Goal: Task Accomplishment & Management: Manage account settings

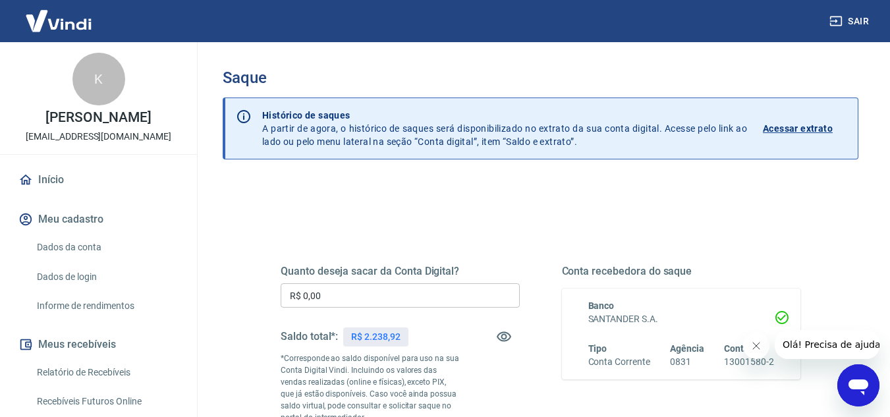
click at [360, 289] on input "R$ 0,00" at bounding box center [400, 295] width 239 height 24
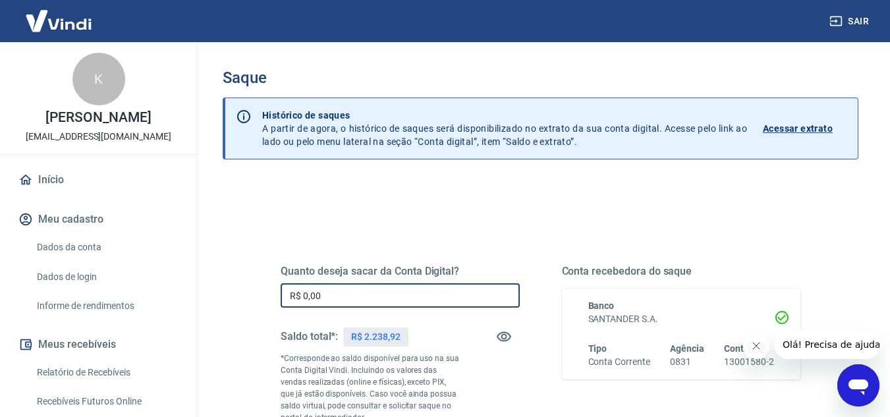
click at [360, 289] on input "R$ 0,00" at bounding box center [400, 295] width 239 height 24
type input "R$ 2.238,92"
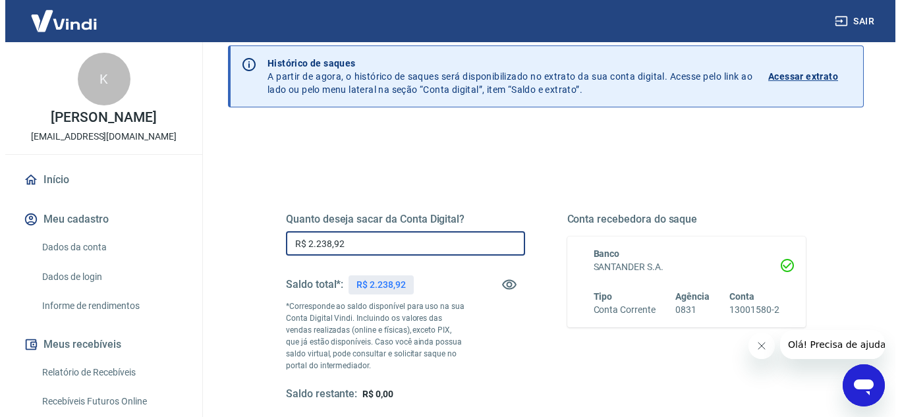
scroll to position [198, 0]
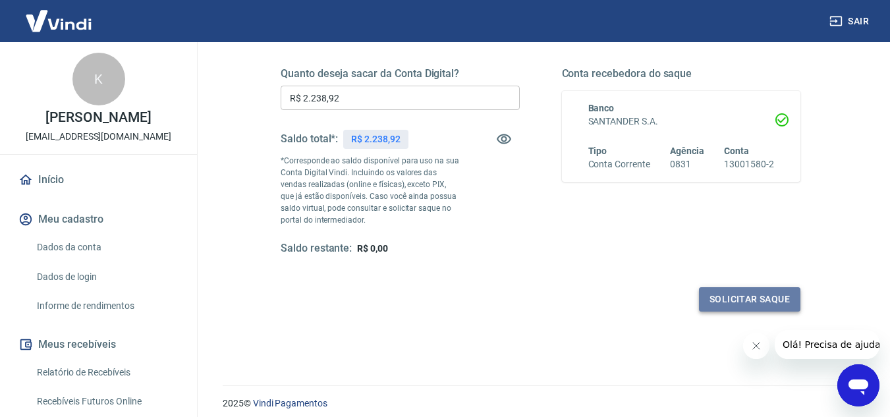
click at [744, 301] on button "Solicitar saque" at bounding box center [749, 299] width 101 height 24
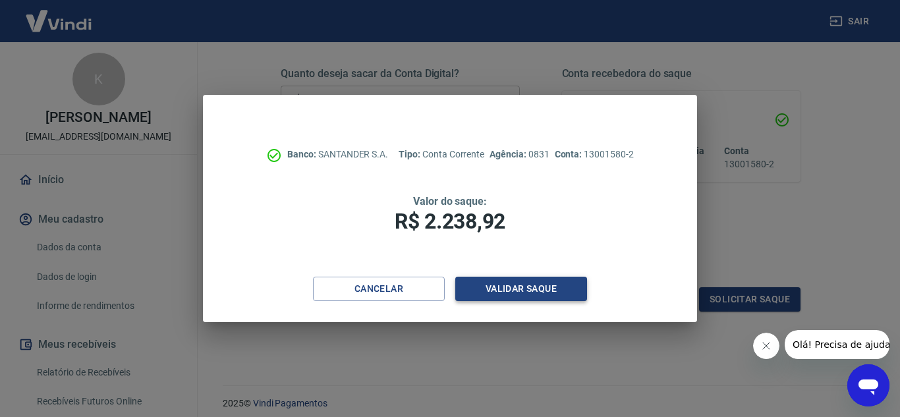
click at [526, 288] on button "Validar saque" at bounding box center [521, 289] width 132 height 24
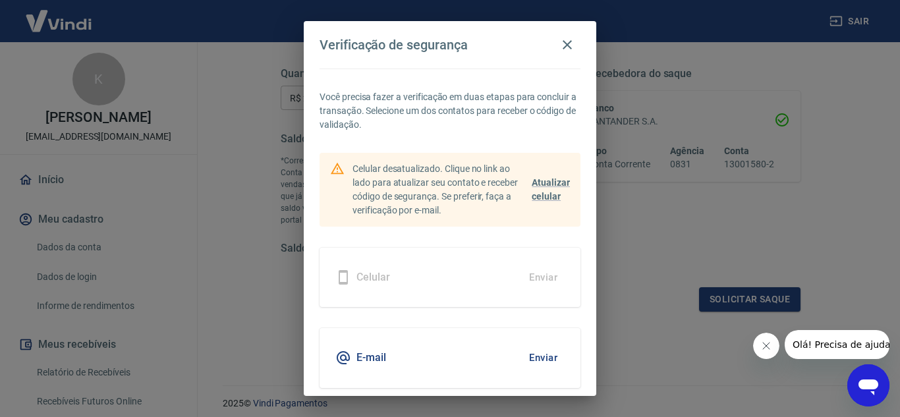
click at [528, 358] on button "Enviar" at bounding box center [543, 358] width 43 height 28
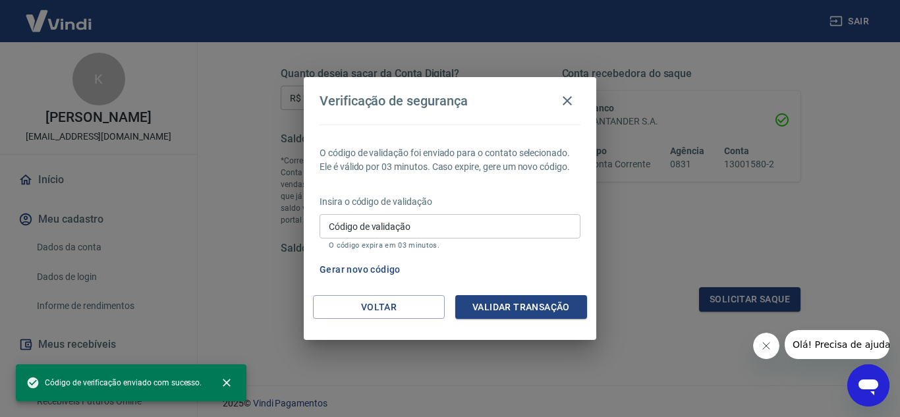
click at [488, 231] on input "Código de validação" at bounding box center [449, 226] width 261 height 24
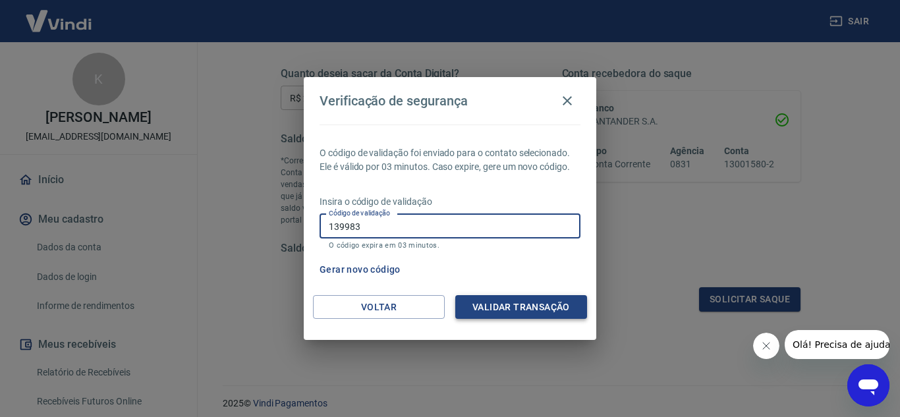
type input "139983"
click at [520, 304] on button "Validar transação" at bounding box center [521, 307] width 132 height 24
